Goal: Find specific page/section: Find specific page/section

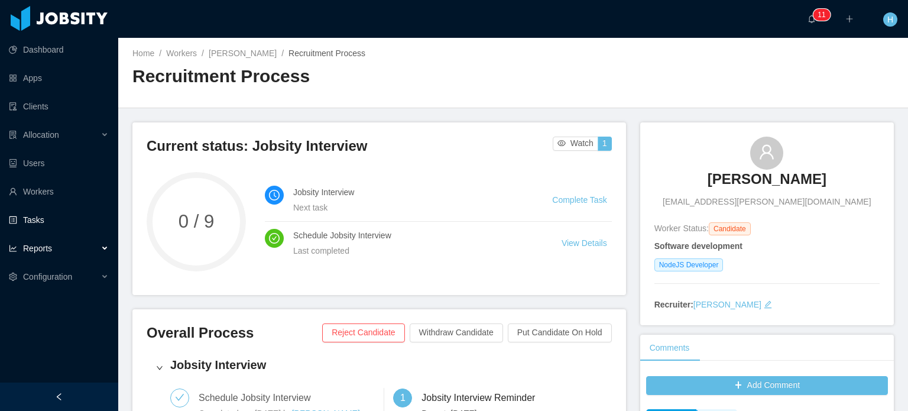
scroll to position [8, 0]
click at [78, 131] on div "Allocation" at bounding box center [59, 135] width 118 height 24
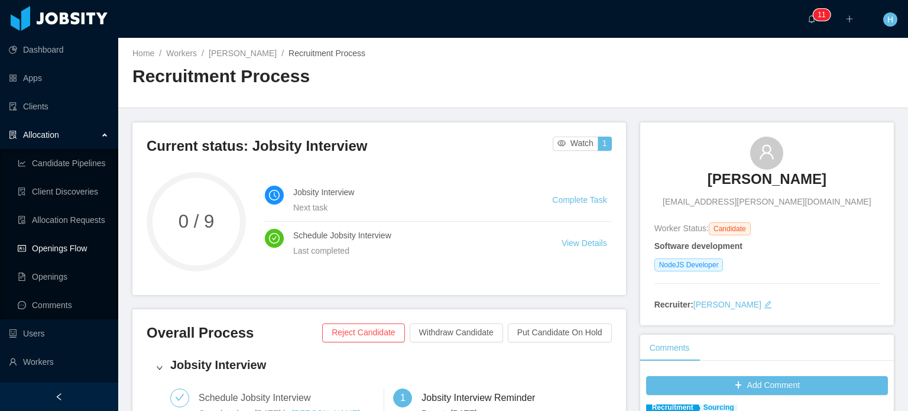
click at [61, 248] on link "Openings Flow" at bounding box center [63, 248] width 91 height 24
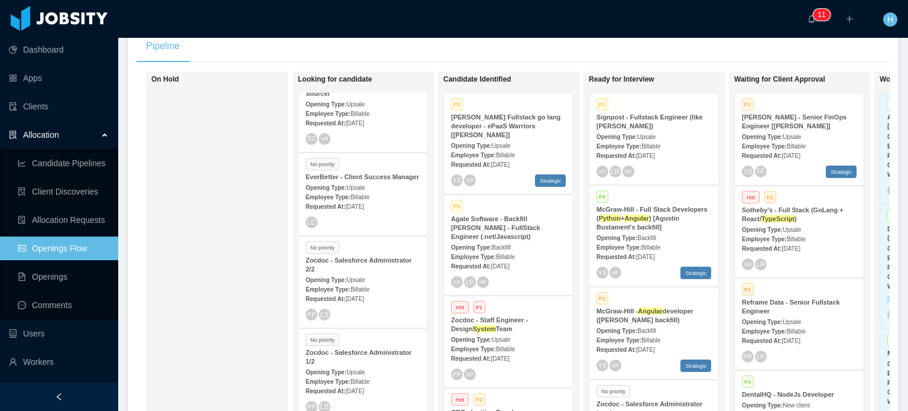
scroll to position [295, 0]
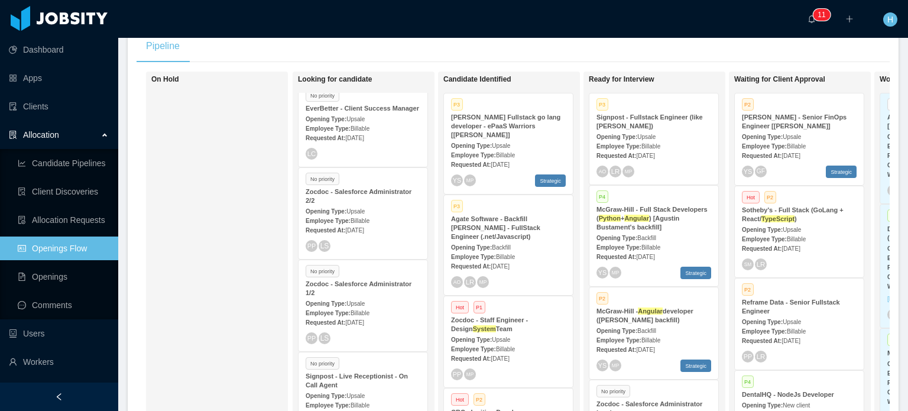
click at [247, 290] on div "On Hold" at bounding box center [234, 243] width 166 height 332
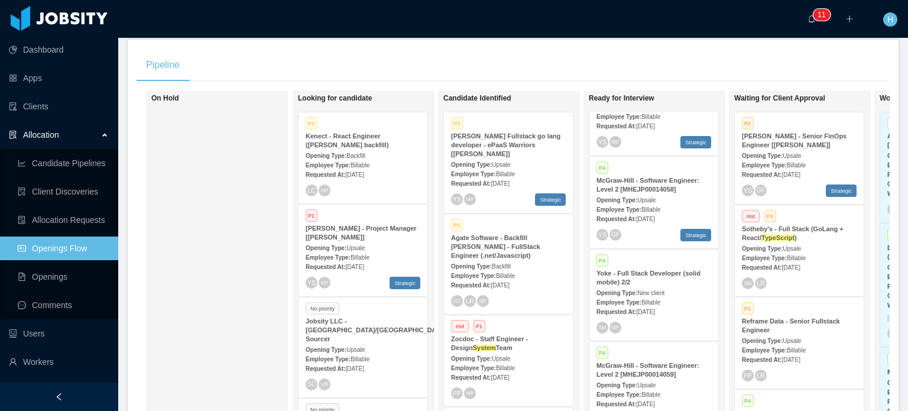
scroll to position [891, 0]
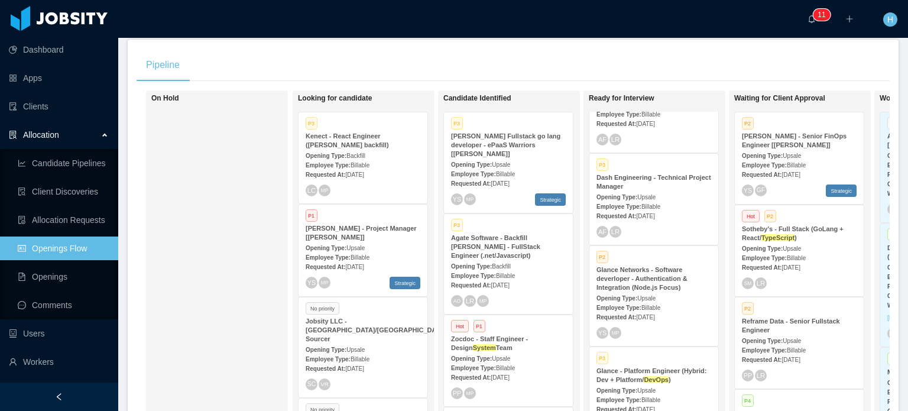
click at [630, 291] on div "Opening Type: Upsale" at bounding box center [653, 297] width 115 height 12
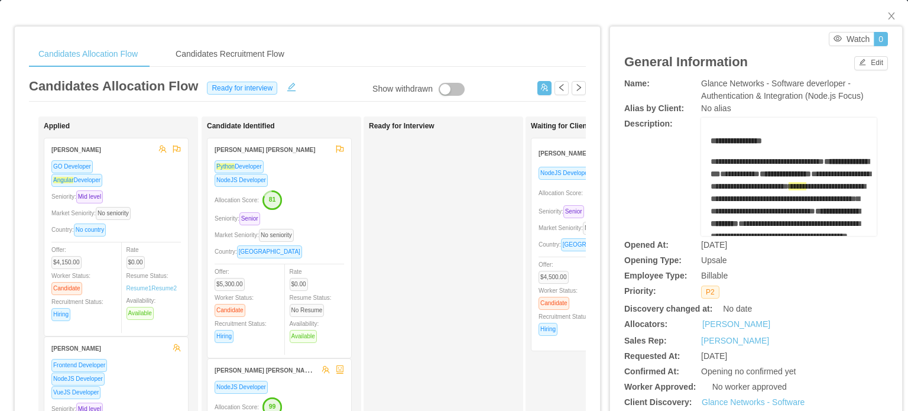
scroll to position [7, 0]
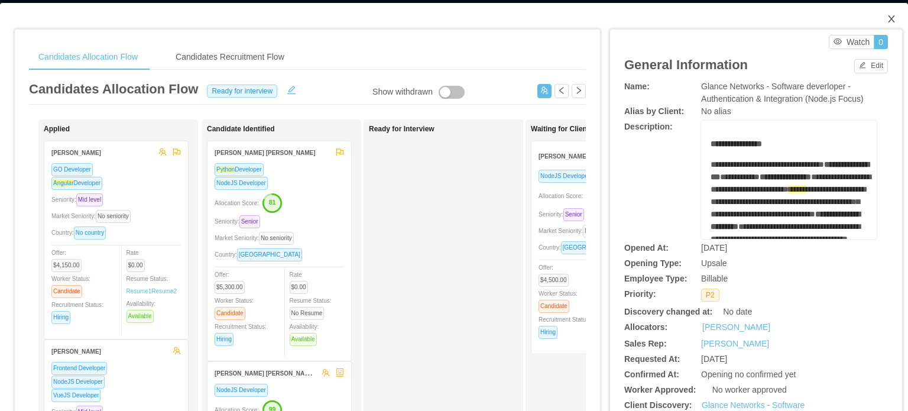
click at [879, 11] on span "Close" at bounding box center [891, 19] width 33 height 33
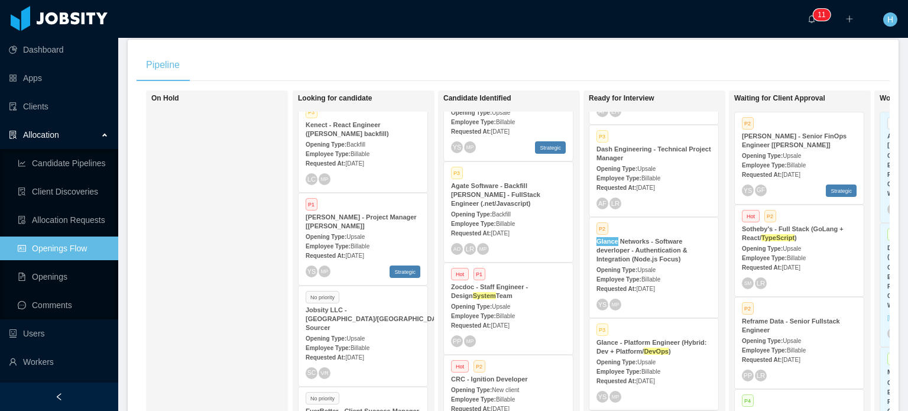
scroll to position [11, 0]
click at [352, 228] on strong "[PERSON_NAME] - Project Manager [[PERSON_NAME]]" at bounding box center [361, 222] width 111 height 16
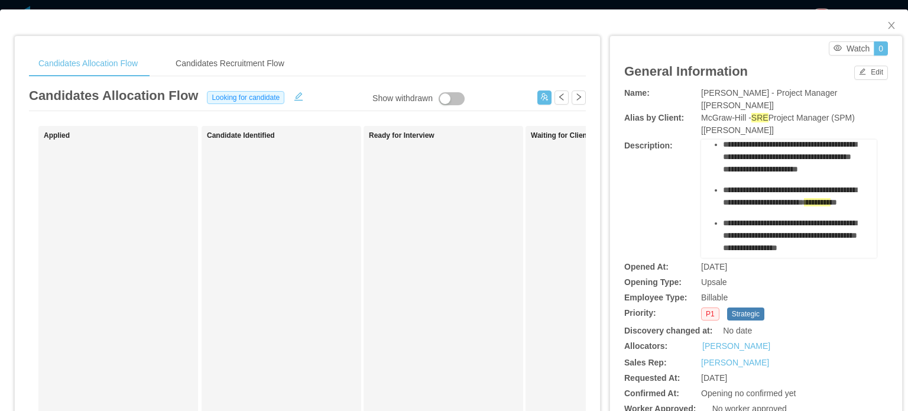
scroll to position [114, 0]
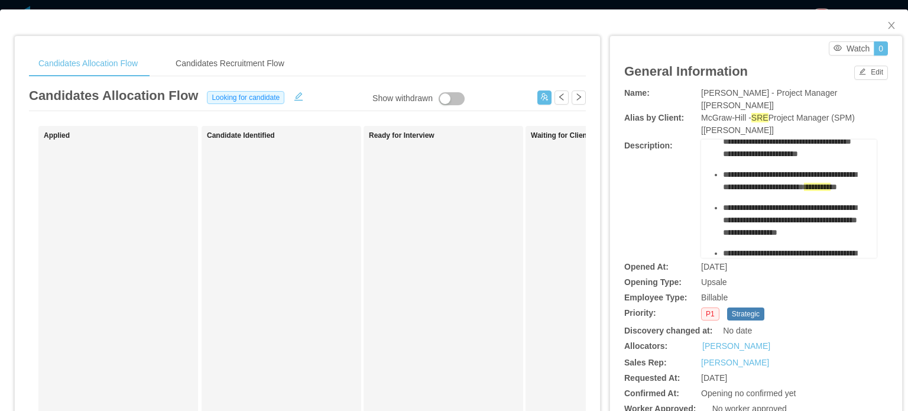
drag, startPoint x: 825, startPoint y: 209, endPoint x: 844, endPoint y: 205, distance: 19.5
click at [844, 193] on div "**********" at bounding box center [795, 180] width 145 height 25
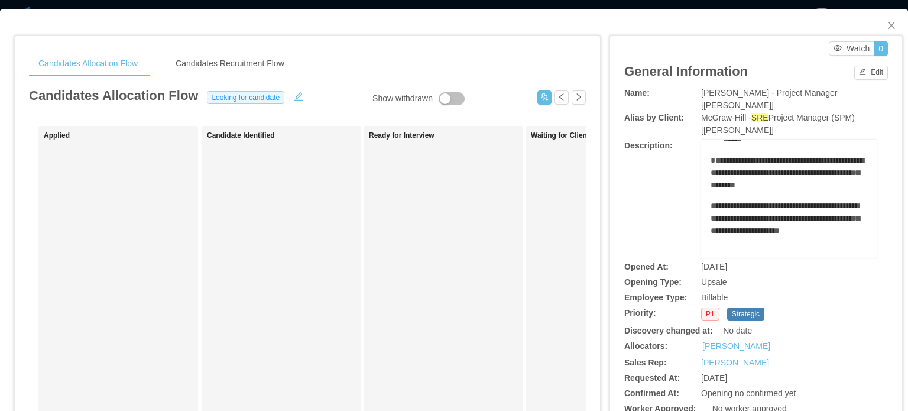
scroll to position [468, 0]
click at [213, 55] on div "Candidates Recruitment Flow" at bounding box center [230, 63] width 128 height 27
